Goal: Check status: Check status

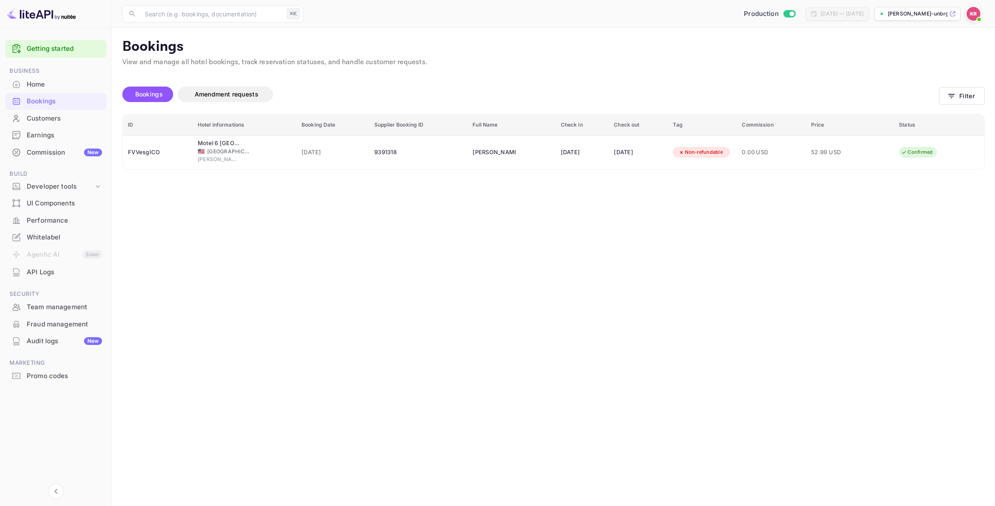
click at [154, 91] on span "Bookings" at bounding box center [149, 93] width 28 height 7
click at [155, 93] on span "Bookings" at bounding box center [149, 93] width 28 height 7
click at [39, 84] on div "Home" at bounding box center [64, 85] width 75 height 10
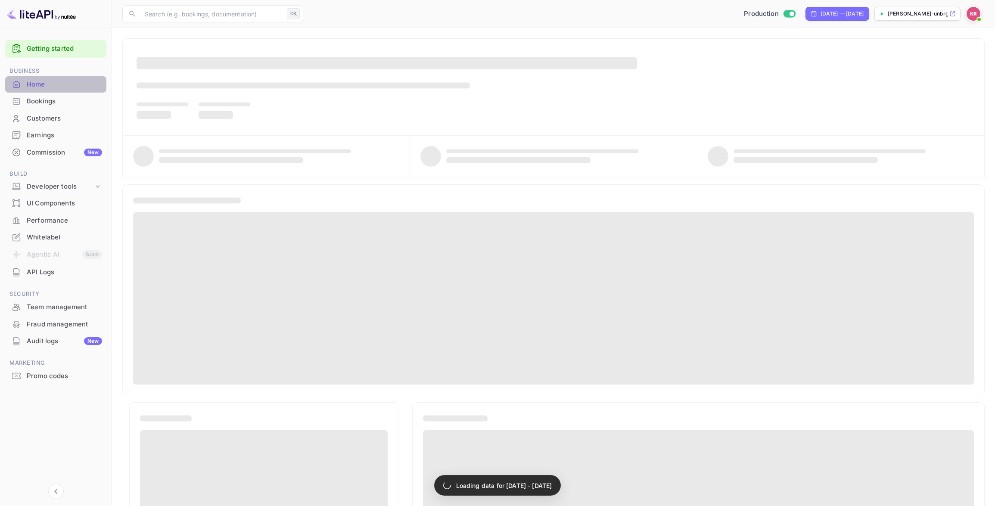
scroll to position [2, 0]
click at [39, 84] on div "Home" at bounding box center [64, 85] width 75 height 10
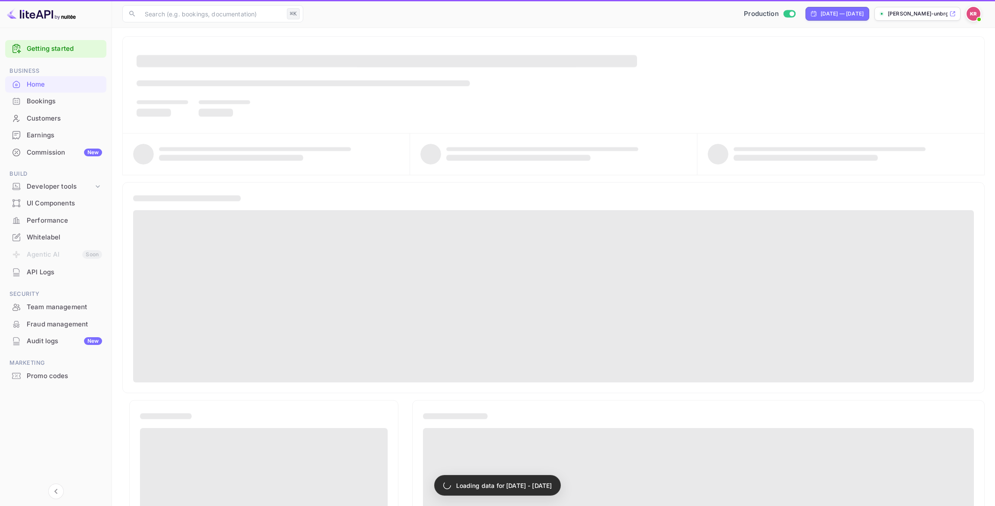
scroll to position [0, 0]
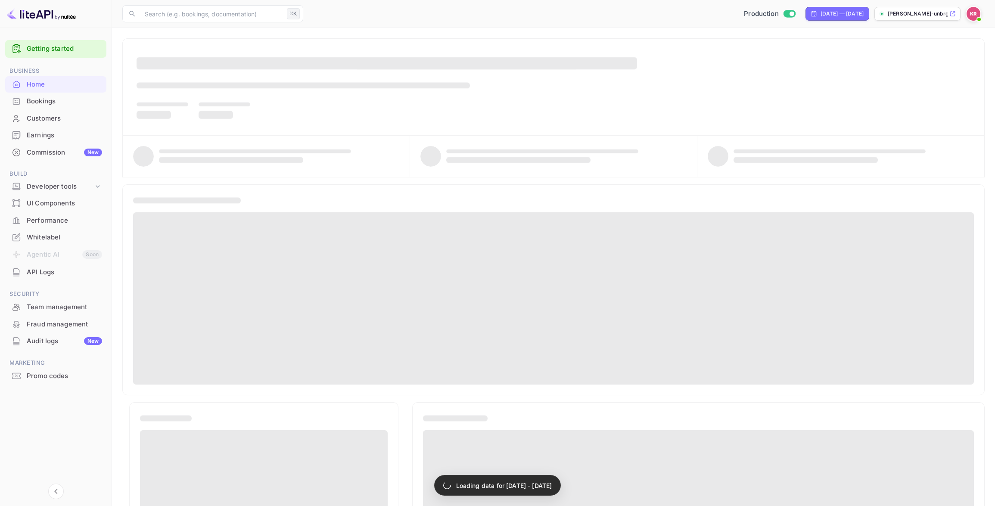
click at [44, 101] on div "Bookings" at bounding box center [64, 101] width 75 height 10
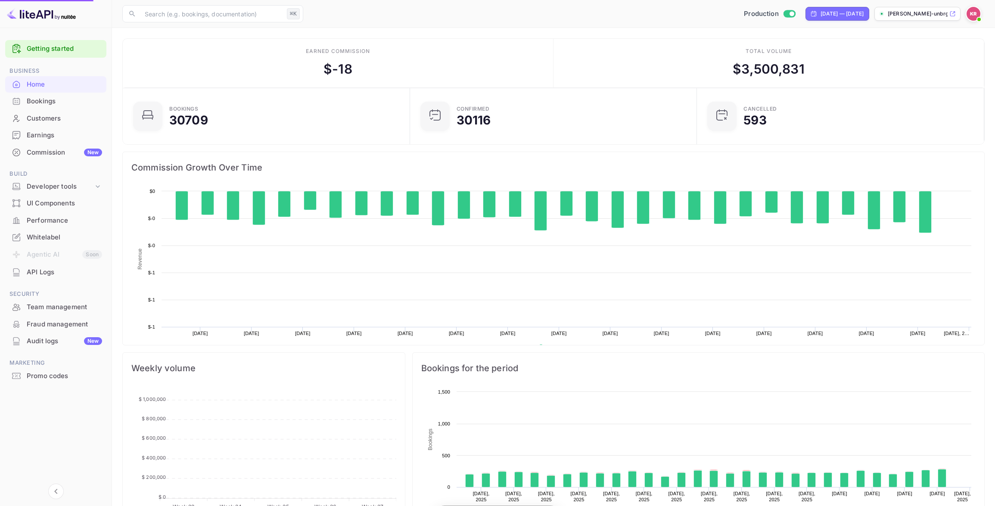
scroll to position [140, 282]
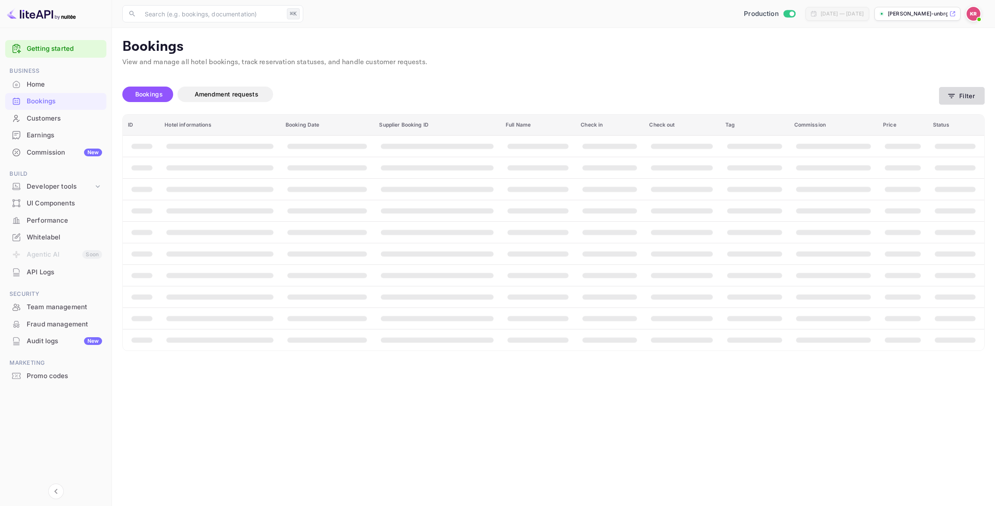
click at [958, 99] on button "Filter" at bounding box center [962, 96] width 46 height 18
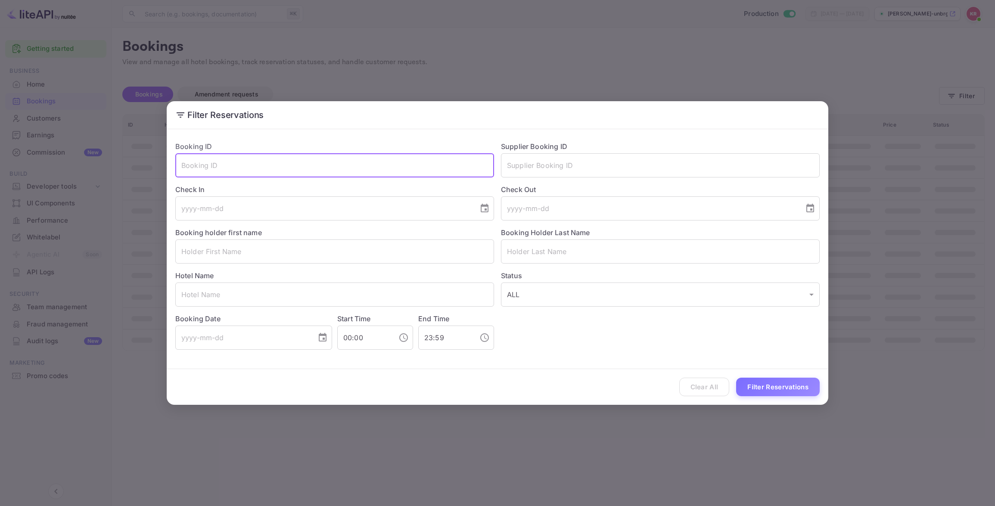
click at [192, 170] on input "text" at bounding box center [334, 165] width 319 height 24
paste input "HOSvUOUvT"
click at [180, 168] on input "HOSvUOUvT" at bounding box center [334, 165] width 319 height 24
type input "HOSvUOUvT"
click at [789, 388] on button "Filter Reservations" at bounding box center [778, 387] width 84 height 19
